Goal: Information Seeking & Learning: Find specific fact

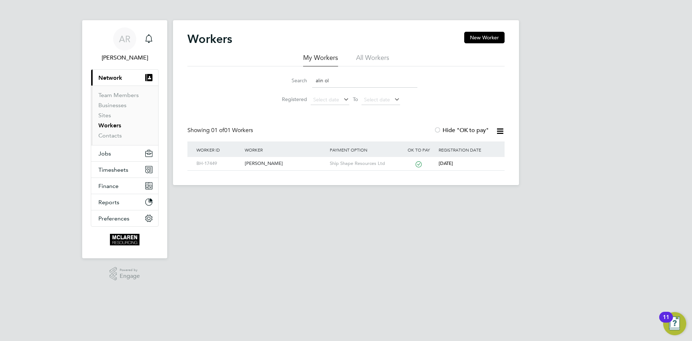
drag, startPoint x: 343, startPoint y: 78, endPoint x: 286, endPoint y: 65, distance: 57.6
click at [286, 65] on div "My Workers All Workers Search alin ol Registered Select date To Select date" at bounding box center [345, 80] width 317 height 55
type input "roya"
drag, startPoint x: 268, startPoint y: 159, endPoint x: 280, endPoint y: 165, distance: 13.7
click at [268, 159] on div "Jean Pierre Royapen" at bounding box center [285, 163] width 85 height 13
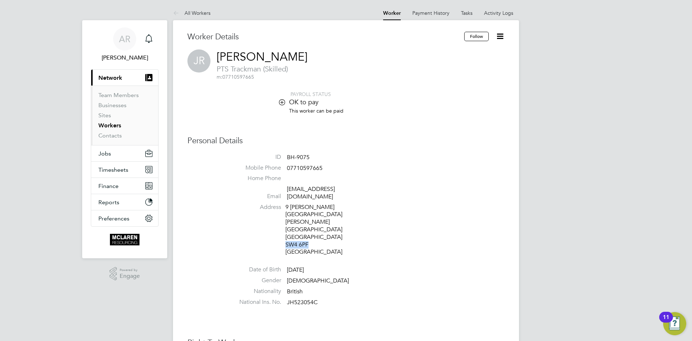
drag, startPoint x: 286, startPoint y: 222, endPoint x: 311, endPoint y: 222, distance: 24.9
click at [311, 222] on div "9 Kingsley House Smedley Street London SW4 6PF United Kingdom" at bounding box center [320, 229] width 69 height 53
copy div "SW4 6PF"
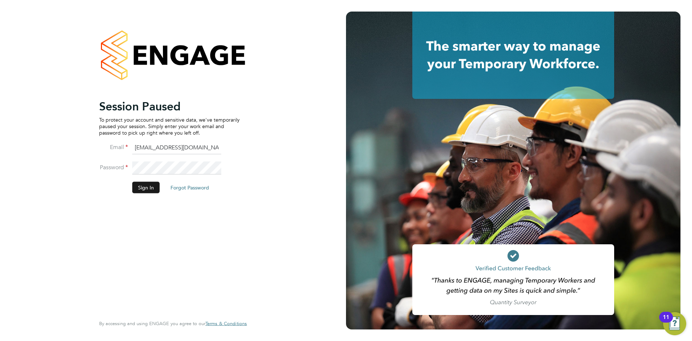
click at [140, 188] on button "Sign In" at bounding box center [145, 187] width 27 height 12
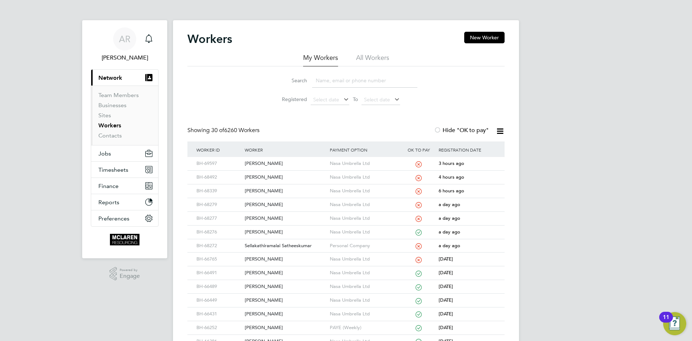
click at [337, 76] on input at bounding box center [364, 81] width 105 height 14
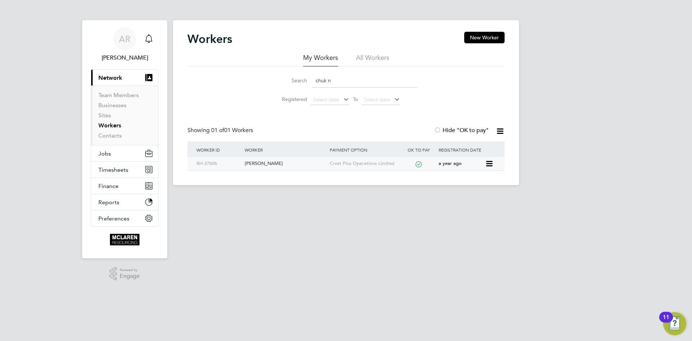
click at [273, 160] on div "Chukwuemeka Nweke" at bounding box center [285, 163] width 85 height 13
drag, startPoint x: 352, startPoint y: 81, endPoint x: 279, endPoint y: 72, distance: 74.1
click at [279, 72] on li "Search chuk n" at bounding box center [346, 80] width 161 height 21
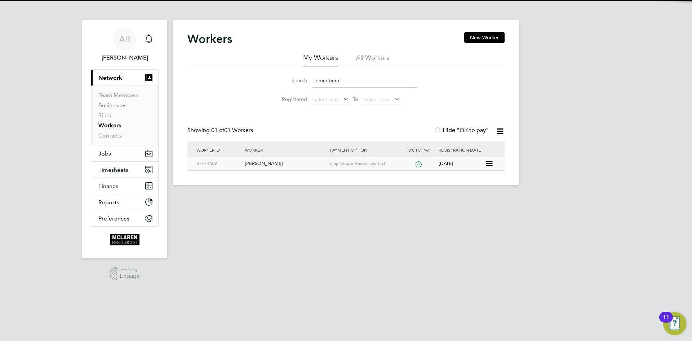
click at [292, 160] on div "Emmanuel Bempah" at bounding box center [285, 163] width 85 height 13
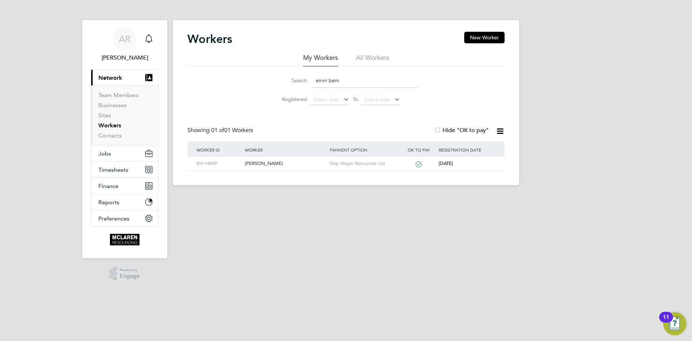
drag, startPoint x: 348, startPoint y: 76, endPoint x: 343, endPoint y: 76, distance: 5.4
click at [343, 76] on input "emm bem" at bounding box center [364, 81] width 105 height 14
drag, startPoint x: 349, startPoint y: 80, endPoint x: 273, endPoint y: 70, distance: 76.7
click at [273, 70] on li "Search emm bem" at bounding box center [346, 80] width 161 height 21
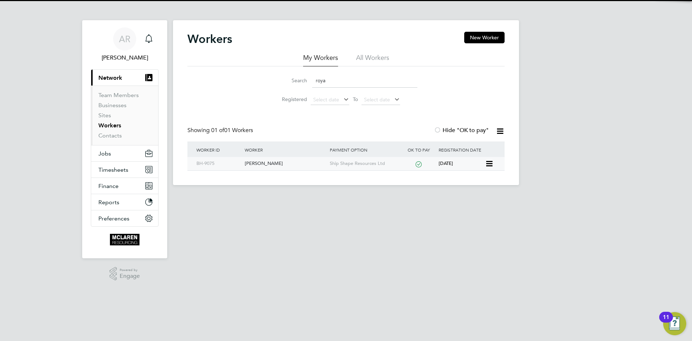
click at [269, 160] on div "Jean Pierre Royapen" at bounding box center [285, 163] width 85 height 13
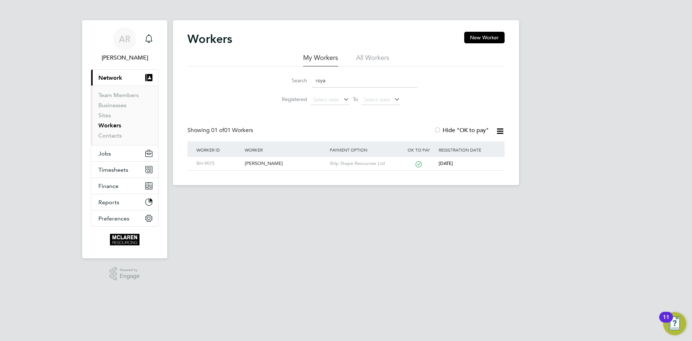
drag, startPoint x: 329, startPoint y: 76, endPoint x: 287, endPoint y: 67, distance: 43.2
click at [287, 67] on div "Search roya Registered Select date To Select date" at bounding box center [345, 87] width 317 height 42
click at [268, 163] on div "Ashley Downes" at bounding box center [285, 163] width 85 height 13
drag, startPoint x: 344, startPoint y: 80, endPoint x: 262, endPoint y: 68, distance: 82.0
click at [262, 68] on div "Search ash do Registered Select date To Select date" at bounding box center [345, 87] width 317 height 42
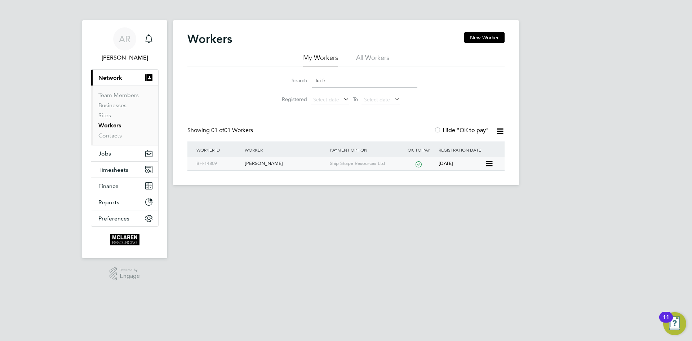
type input "lui fr"
click at [266, 163] on div "Luis Francois" at bounding box center [285, 163] width 85 height 13
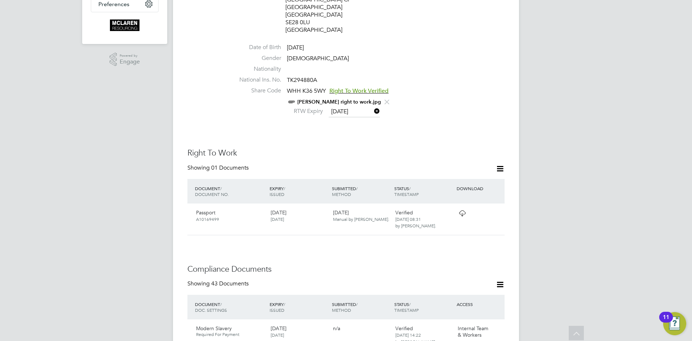
scroll to position [216, 0]
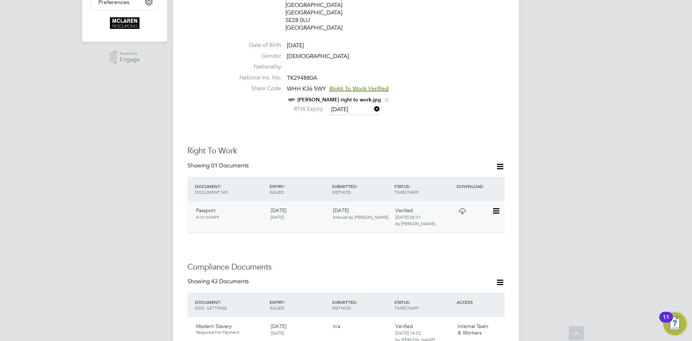
click at [461, 208] on icon at bounding box center [462, 211] width 9 height 6
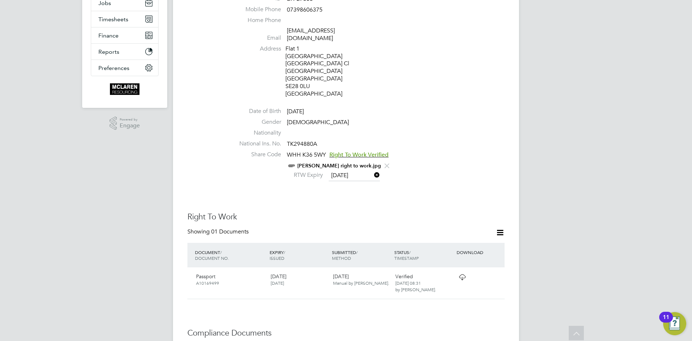
scroll to position [36, 0]
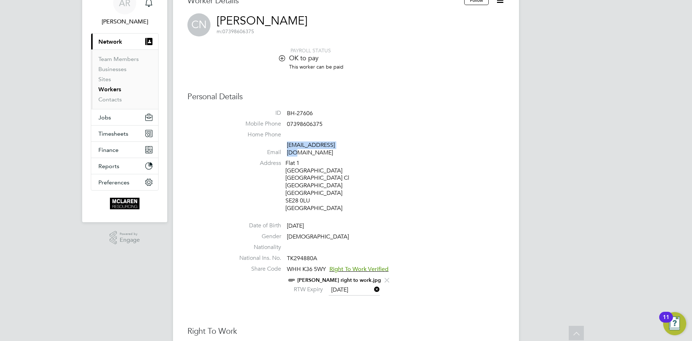
drag, startPoint x: 354, startPoint y: 148, endPoint x: 288, endPoint y: 149, distance: 66.3
click at [288, 149] on span "cnweke42@gmail.com" at bounding box center [321, 148] width 69 height 15
copy link "cnweke42@gmail.com"
drag, startPoint x: 326, startPoint y: 209, endPoint x: 305, endPoint y: 207, distance: 20.6
click at [305, 222] on li "Date of Birth 27 Feb 1991" at bounding box center [368, 227] width 274 height 11
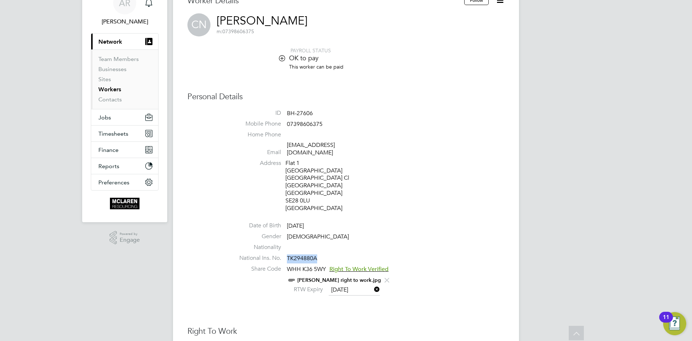
drag, startPoint x: 324, startPoint y: 245, endPoint x: 289, endPoint y: 242, distance: 35.2
click at [289, 254] on li "National Ins. No. TK294880A" at bounding box center [368, 259] width 274 height 11
copy span "TK294880A"
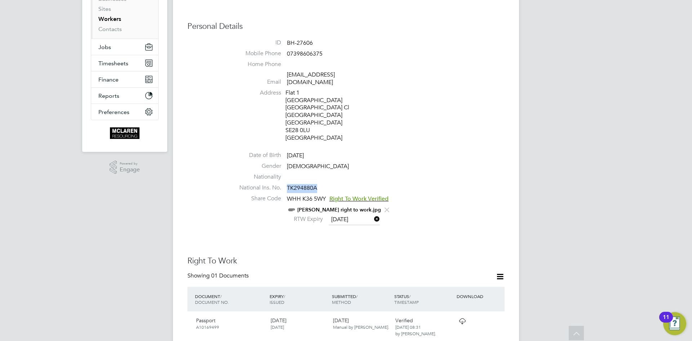
scroll to position [108, 0]
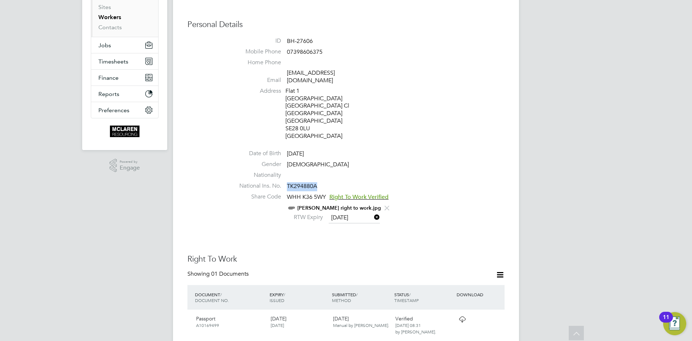
copy span "TK294880A"
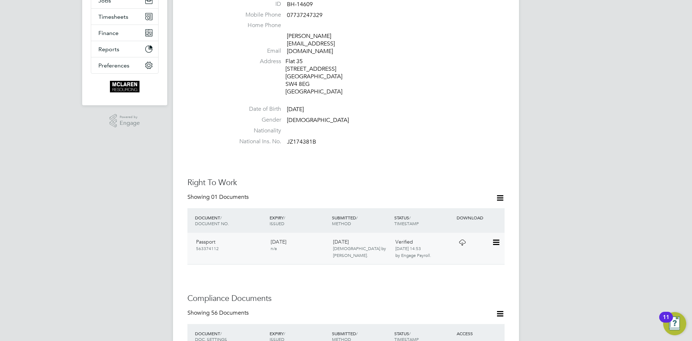
scroll to position [180, 0]
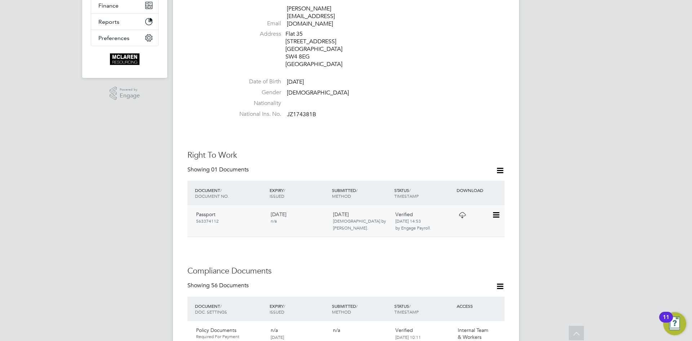
click at [464, 212] on icon at bounding box center [462, 215] width 9 height 6
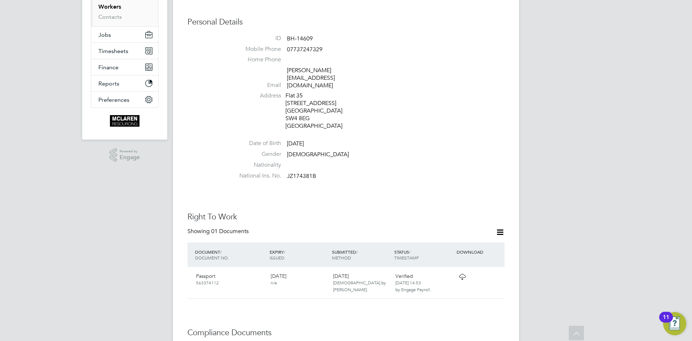
scroll to position [72, 0]
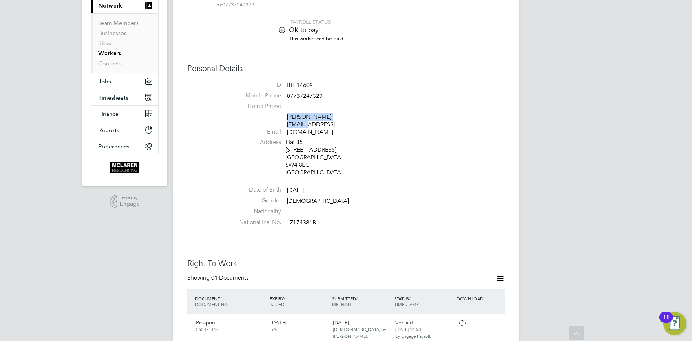
drag, startPoint x: 355, startPoint y: 117, endPoint x: 287, endPoint y: 118, distance: 67.4
click at [287, 118] on span "e.bempah@hotmail.com" at bounding box center [321, 124] width 69 height 22
copy link "e.bempah@hotmail.com"
drag, startPoint x: 322, startPoint y: 208, endPoint x: 288, endPoint y: 208, distance: 34.6
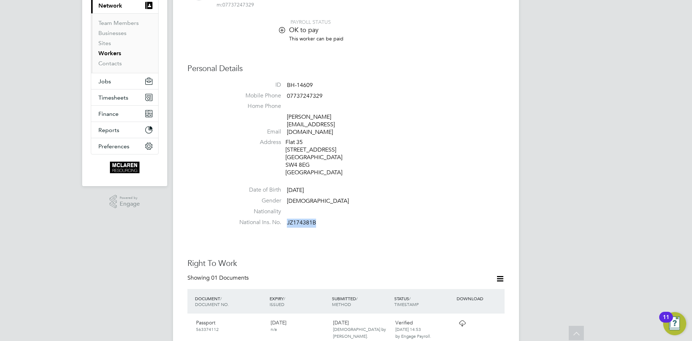
click at [288, 218] on li "National Ins. No. JZ174381B" at bounding box center [368, 223] width 274 height 11
copy span "JZ174381B"
click at [430, 218] on li "National Ins. No. JZ174381B" at bounding box center [368, 223] width 274 height 11
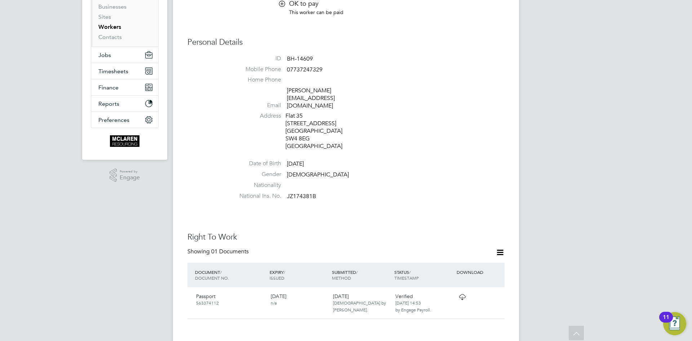
scroll to position [0, 0]
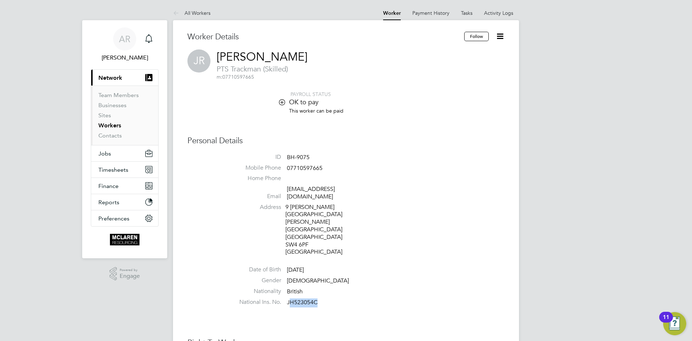
drag, startPoint x: 324, startPoint y: 282, endPoint x: 290, endPoint y: 280, distance: 35.0
click at [290, 298] on li "National Ins. No. JH523054C" at bounding box center [368, 303] width 274 height 11
click at [300, 299] on span "JH523054C" at bounding box center [302, 302] width 31 height 7
drag, startPoint x: 316, startPoint y: 279, endPoint x: 288, endPoint y: 277, distance: 28.5
click at [288, 298] on li "National Ins. No. JH523054C" at bounding box center [368, 303] width 274 height 11
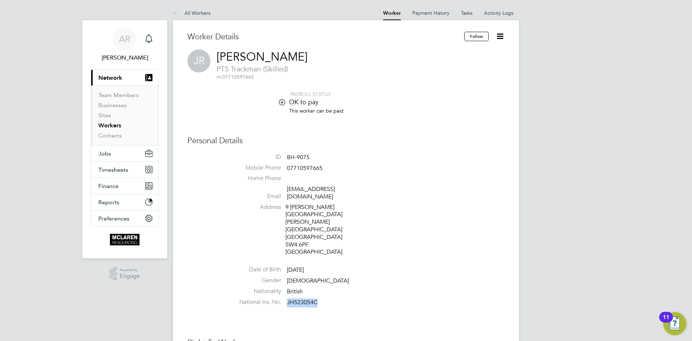
copy span "JH523054C"
drag, startPoint x: 358, startPoint y: 189, endPoint x: 287, endPoint y: 190, distance: 70.7
click at [287, 190] on li "Email [EMAIL_ADDRESS][DOMAIN_NAME]" at bounding box center [368, 194] width 274 height 18
copy link "[EMAIL_ADDRESS][DOMAIN_NAME]"
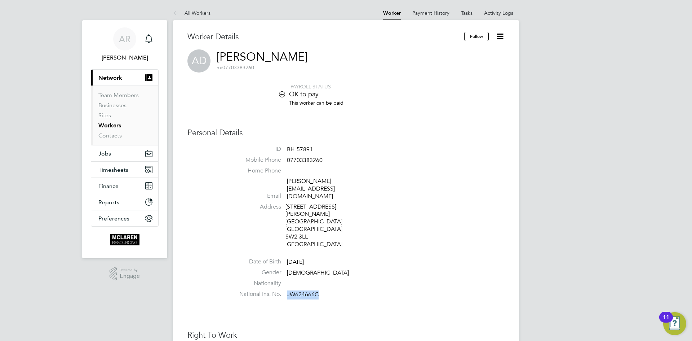
drag, startPoint x: 325, startPoint y: 273, endPoint x: 287, endPoint y: 276, distance: 38.7
click at [287, 290] on li "National Ins. No. JW624666C" at bounding box center [368, 295] width 274 height 11
copy span "JW624666C"
drag, startPoint x: 375, startPoint y: 180, endPoint x: 288, endPoint y: 184, distance: 86.6
click at [288, 184] on li "Email ashley_downes@hotmail.co.uk" at bounding box center [368, 189] width 274 height 25
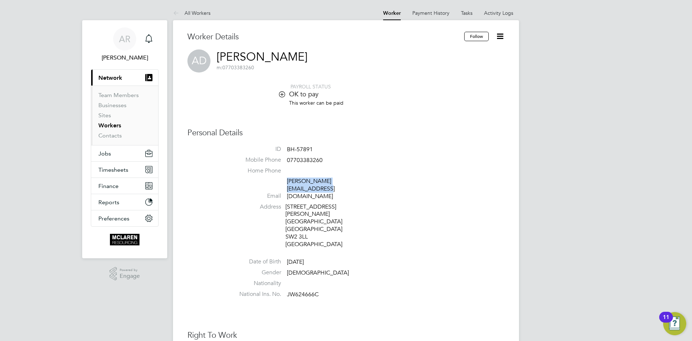
copy link "ashley_downes@hotmail.co.uk"
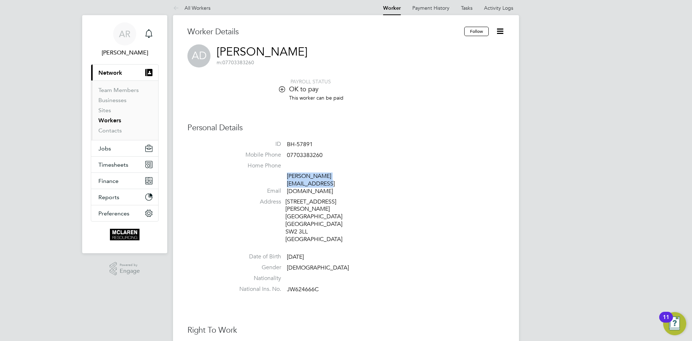
scroll to position [144, 0]
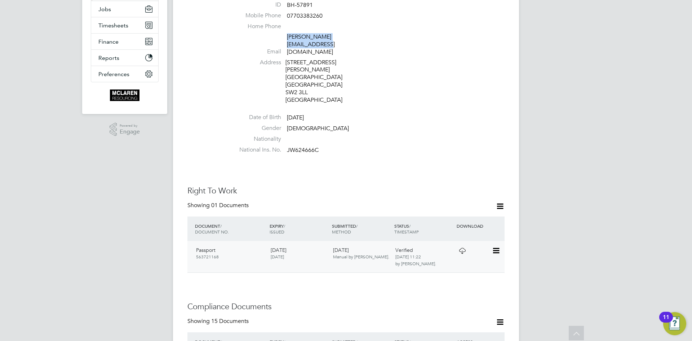
click at [463, 248] on icon at bounding box center [462, 251] width 9 height 6
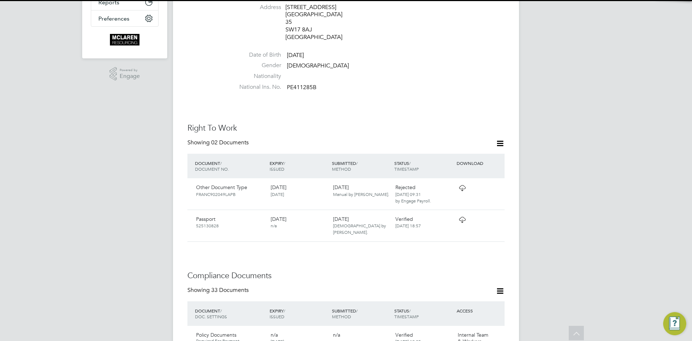
scroll to position [314, 0]
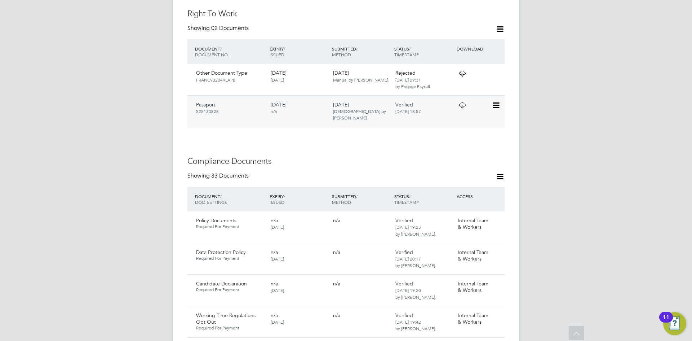
click at [465, 102] on icon at bounding box center [462, 105] width 9 height 6
click at [465, 71] on icon at bounding box center [462, 74] width 9 height 6
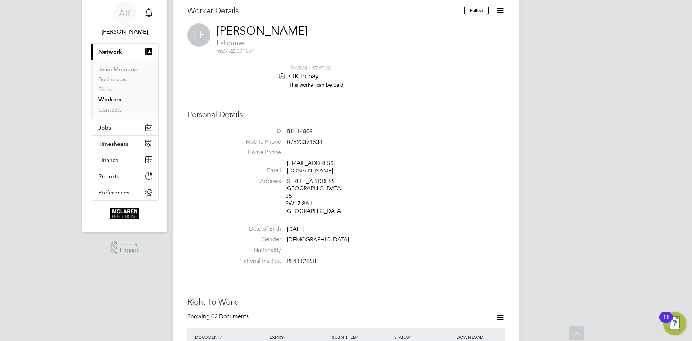
scroll to position [26, 0]
drag, startPoint x: 326, startPoint y: 254, endPoint x: 287, endPoint y: 253, distance: 39.3
click at [287, 257] on li "National Ins. No. PE411285B" at bounding box center [368, 262] width 274 height 11
copy span "PE411285B"
drag, startPoint x: 358, startPoint y: 162, endPoint x: 287, endPoint y: 164, distance: 71.0
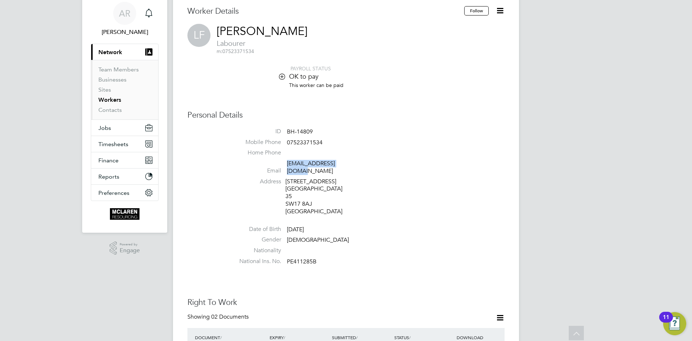
click at [287, 164] on li "Email [EMAIL_ADDRESS][DOMAIN_NAME]" at bounding box center [368, 169] width 274 height 18
copy link "[EMAIL_ADDRESS][DOMAIN_NAME]"
